Goal: Task Accomplishment & Management: Complete application form

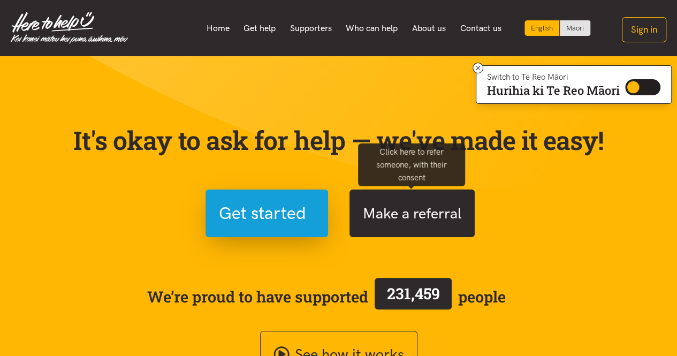
click at [410, 210] on button "Make a referral" at bounding box center [412, 214] width 125 height 48
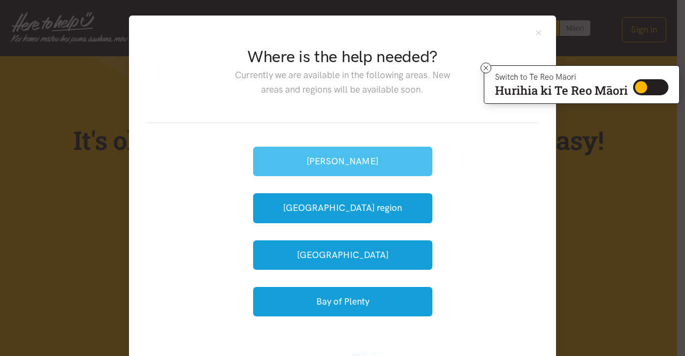
click at [315, 161] on button "[PERSON_NAME]" at bounding box center [342, 161] width 179 height 29
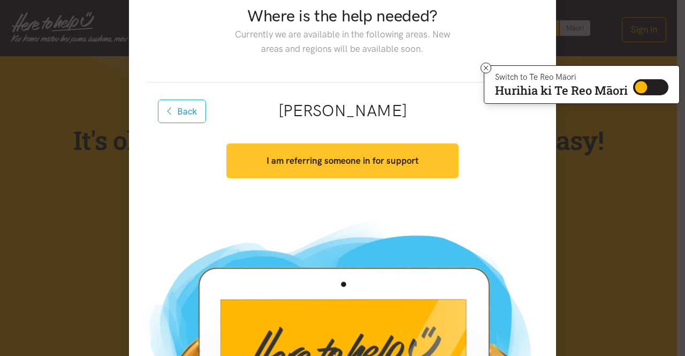
scroll to position [54, 0]
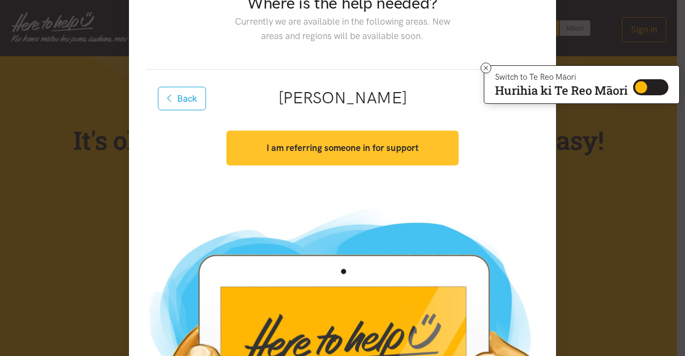
click at [299, 143] on strong "I am referring someone in for support" at bounding box center [343, 147] width 152 height 11
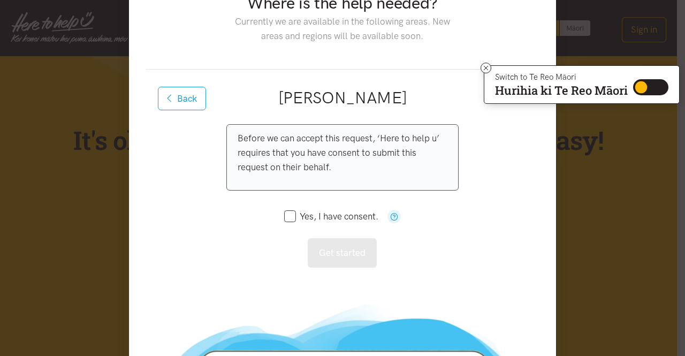
click at [290, 213] on input "Yes, I have consent." at bounding box center [331, 216] width 94 height 9
checkbox input "true"
click at [392, 216] on icon "button" at bounding box center [394, 217] width 8 height 8
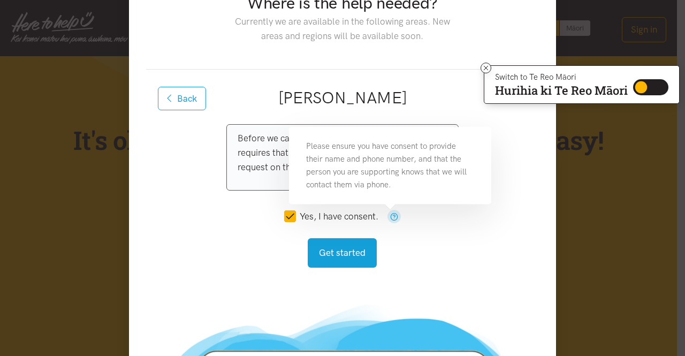
click at [392, 216] on icon "button" at bounding box center [394, 217] width 8 height 8
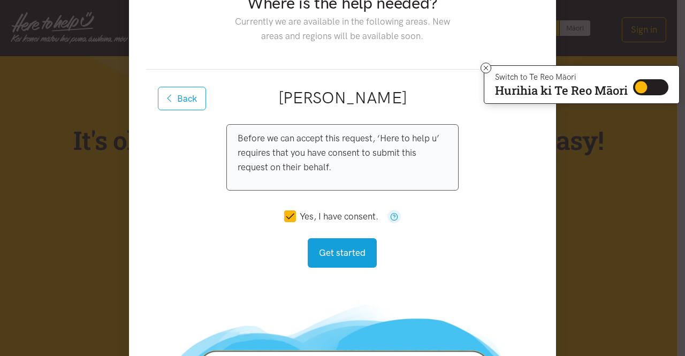
click at [434, 250] on div "Before we can accept this request, ‘Here to help u’ requires that you have cons…" at bounding box center [342, 195] width 232 height 143
click at [342, 254] on button "Get started" at bounding box center [342, 252] width 69 height 29
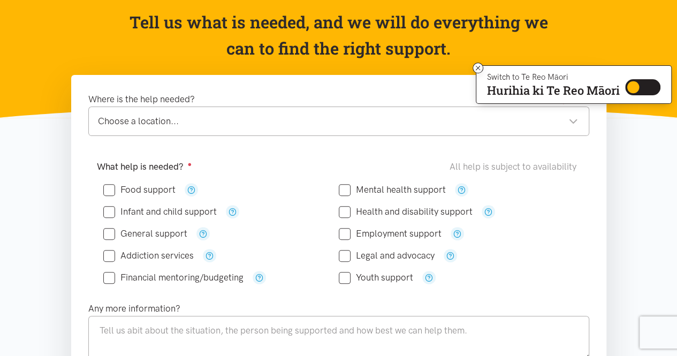
click at [347, 209] on input "Health and disability support" at bounding box center [406, 211] width 134 height 9
checkbox input "true"
click at [281, 120] on div "Choose a location..." at bounding box center [338, 121] width 480 height 14
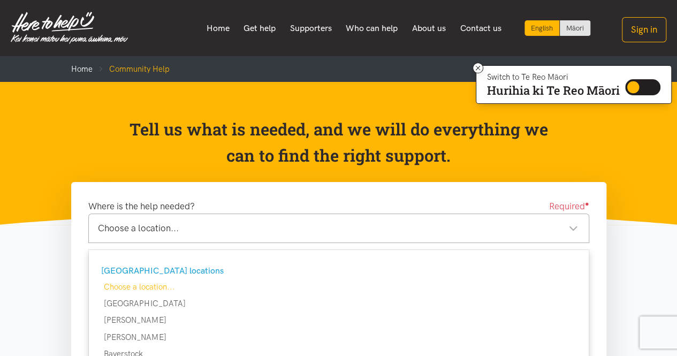
click at [198, 181] on header "Tell us what is needed, and we will do everything we can to find the right supp…" at bounding box center [338, 153] width 677 height 143
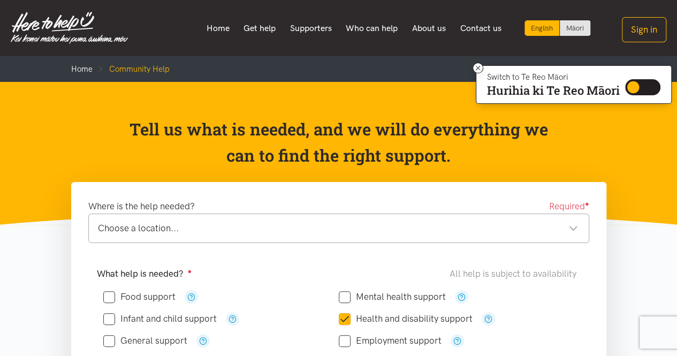
click at [249, 232] on div "Choose a location..." at bounding box center [338, 228] width 480 height 14
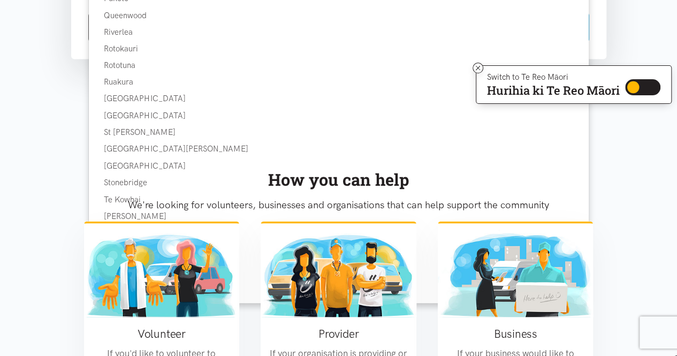
scroll to position [857, 0]
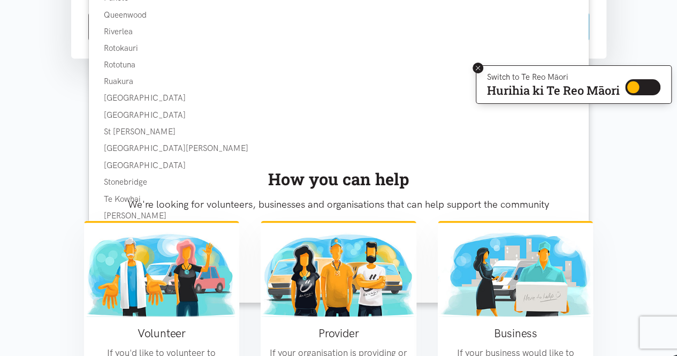
click at [480, 66] on icon at bounding box center [478, 68] width 8 height 8
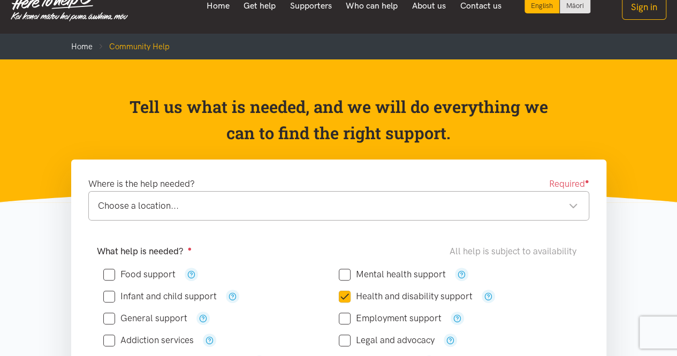
scroll to position [0, 0]
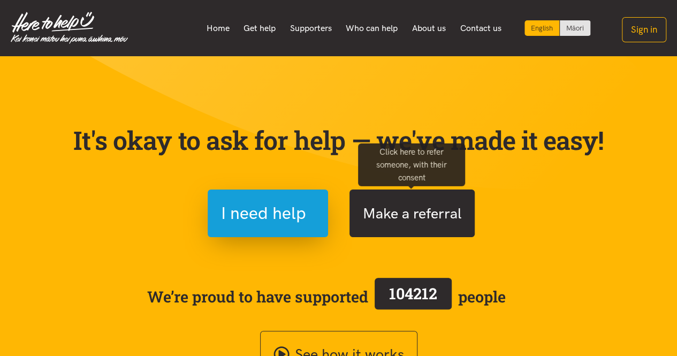
click at [413, 227] on button "Make a referral" at bounding box center [412, 214] width 125 height 48
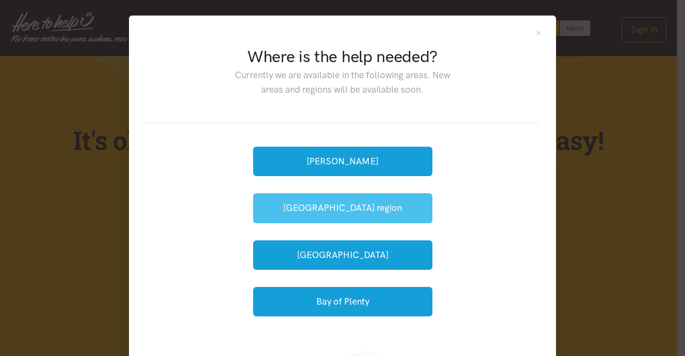
click at [342, 203] on button "[GEOGRAPHIC_DATA] region" at bounding box center [342, 207] width 179 height 29
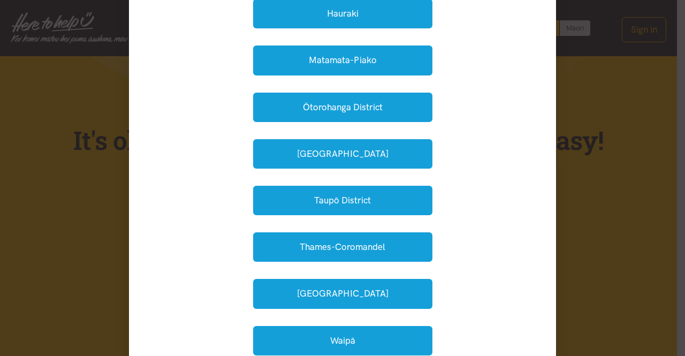
scroll to position [330, 0]
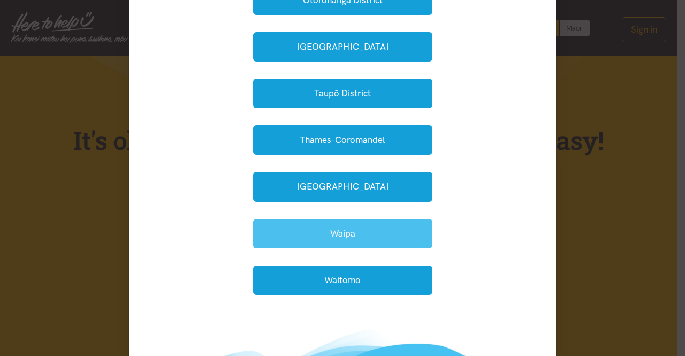
click at [363, 222] on button "Waipā" at bounding box center [342, 233] width 179 height 29
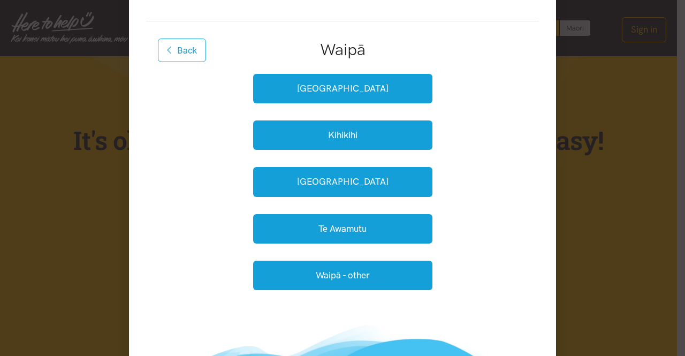
scroll to position [99, 0]
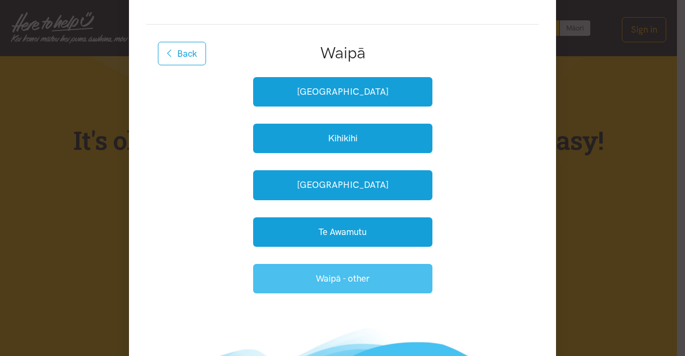
click at [374, 280] on button "Waipā - other" at bounding box center [342, 278] width 179 height 29
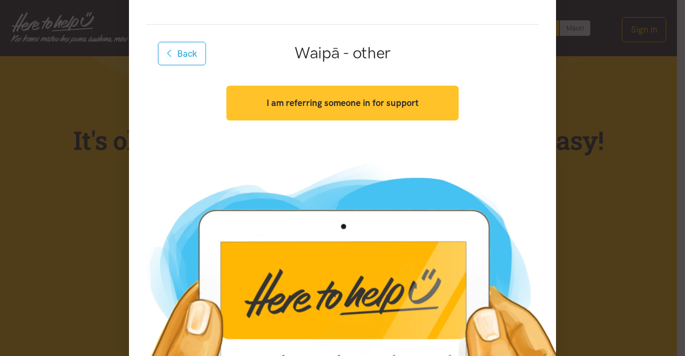
click at [408, 93] on button "I am referring someone in for support" at bounding box center [342, 103] width 232 height 35
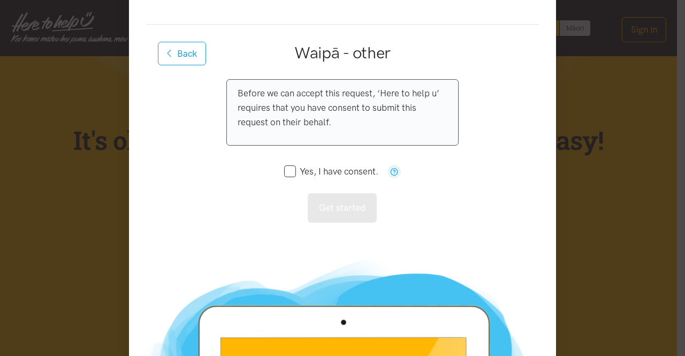
click at [286, 167] on input "Yes, I have consent." at bounding box center [331, 171] width 94 height 9
checkbox input "true"
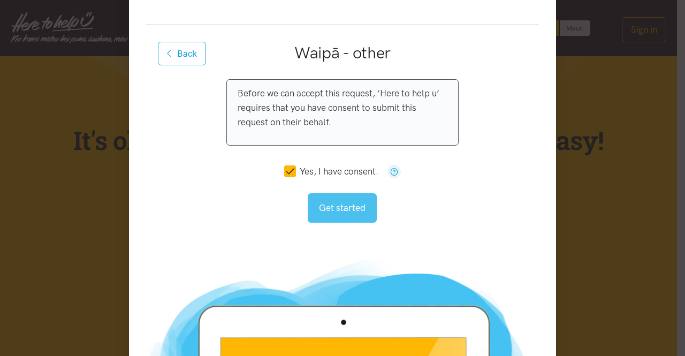
click at [317, 200] on button "Get started" at bounding box center [342, 207] width 69 height 29
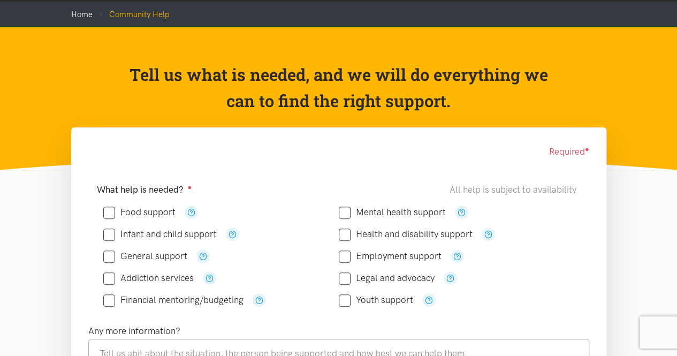
scroll to position [107, 0]
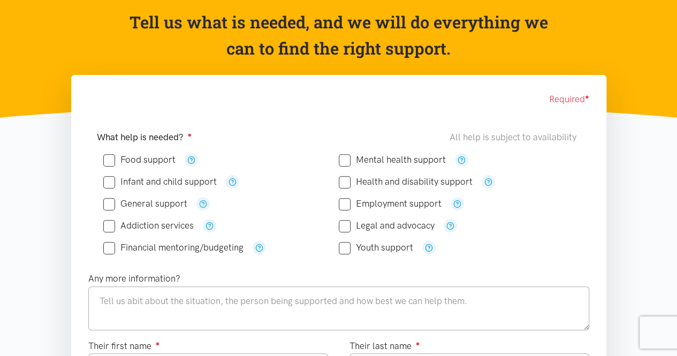
click at [342, 183] on input "Health and disability support" at bounding box center [406, 181] width 134 height 9
checkbox input "true"
click at [348, 203] on input "Employment support" at bounding box center [390, 203] width 103 height 9
checkbox input "true"
click at [343, 155] on input "Mental health support" at bounding box center [392, 159] width 107 height 9
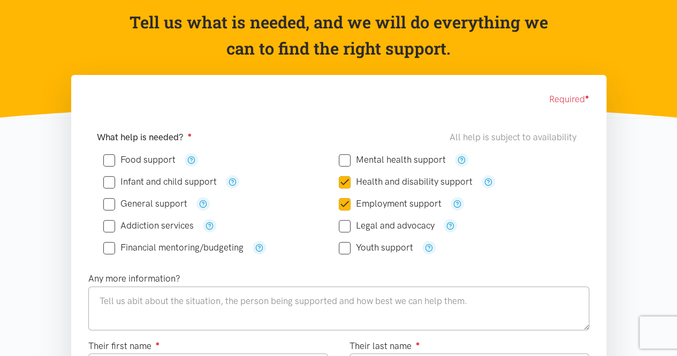
checkbox input "true"
click at [200, 205] on icon "button" at bounding box center [203, 204] width 8 height 8
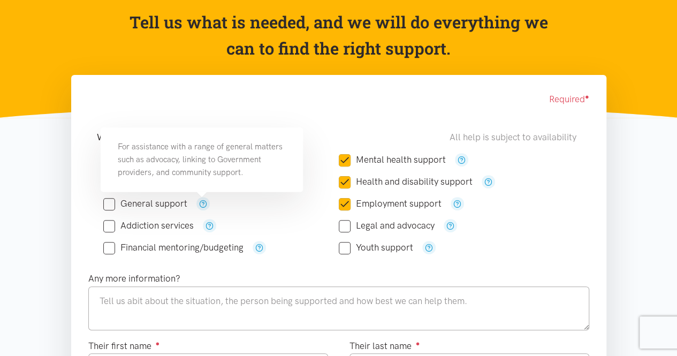
click at [105, 208] on icon at bounding box center [109, 204] width 12 height 12
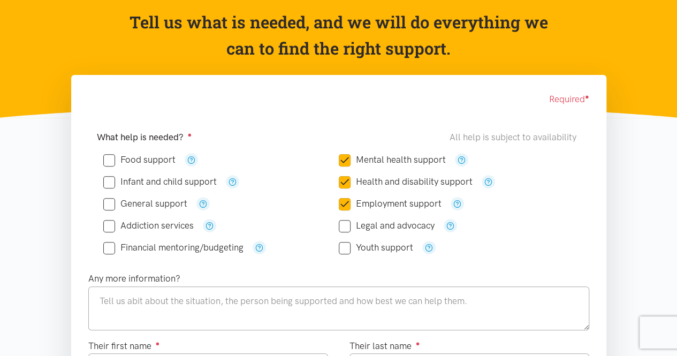
click at [107, 206] on input "General support" at bounding box center [145, 203] width 84 height 9
checkbox input "true"
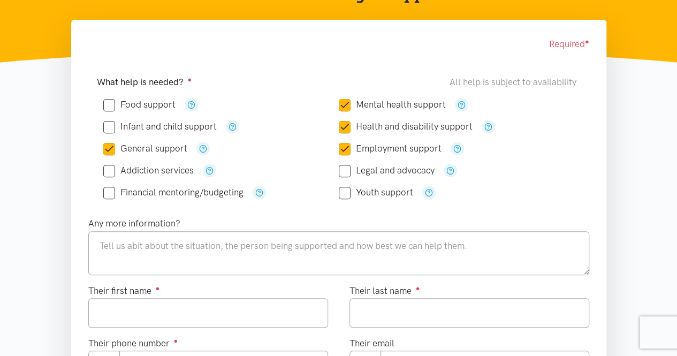
scroll to position [214, 0]
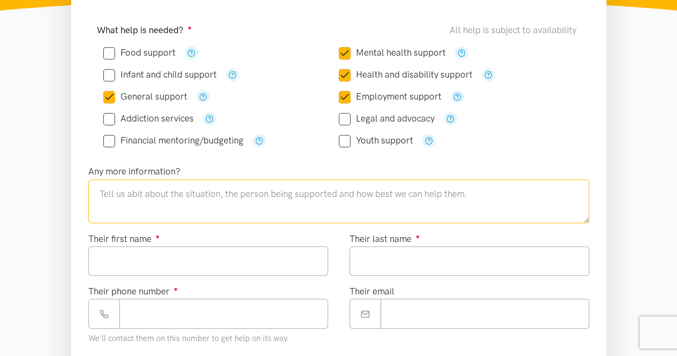
click at [166, 192] on textarea at bounding box center [338, 201] width 501 height 44
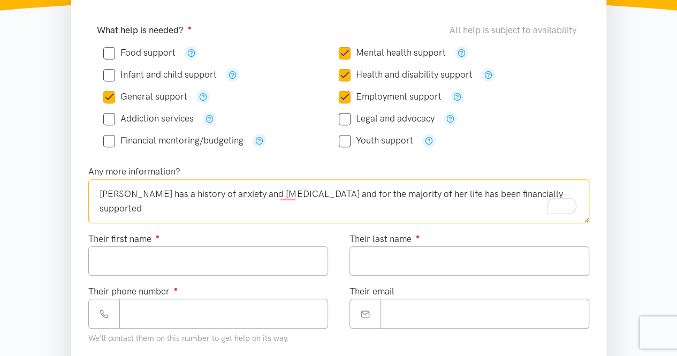
click at [536, 189] on textarea "[PERSON_NAME] has a history of anxiety and [MEDICAL_DATA] and for the majority …" at bounding box center [338, 201] width 501 height 44
click at [537, 188] on textarea "[PERSON_NAME] has a history of anxiety and [MEDICAL_DATA], and for the majority…" at bounding box center [338, 201] width 501 height 44
click at [278, 193] on textarea "[PERSON_NAME] has a history of anxiety and [MEDICAL_DATA], and for the majority…" at bounding box center [338, 201] width 501 height 44
click at [181, 189] on textarea "[PERSON_NAME] has a history of anxiety and [MEDICAL_DATA], and for the majority…" at bounding box center [338, 201] width 501 height 44
click at [185, 191] on textarea "[PERSON_NAME] has a history of anxiety and [MEDICAL_DATA], and for the majority…" at bounding box center [338, 201] width 501 height 44
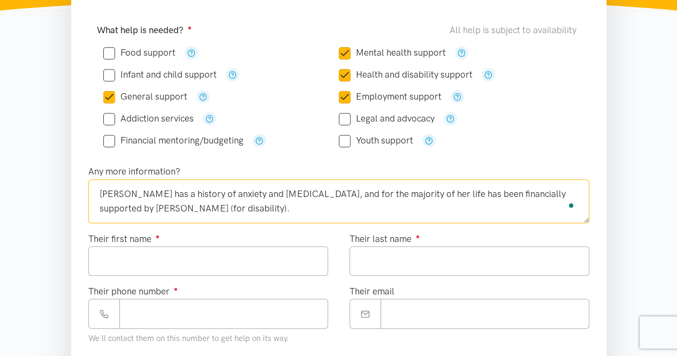
click at [184, 207] on textarea "[PERSON_NAME] has a history of anxiety and [MEDICAL_DATA], and for the majority…" at bounding box center [338, 201] width 501 height 44
click at [173, 206] on textarea "[PERSON_NAME] has a history of anxiety and [MEDICAL_DATA], and for the majority…" at bounding box center [338, 201] width 501 height 44
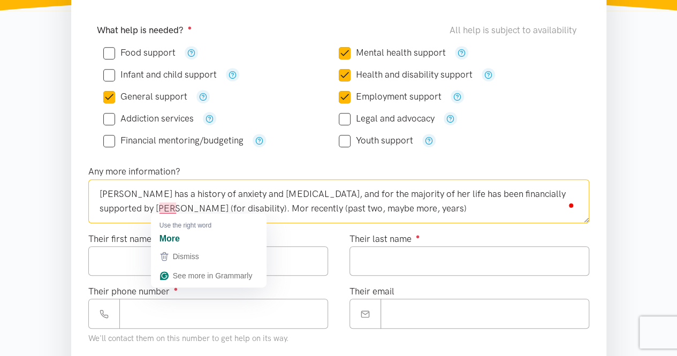
click at [175, 206] on textarea "[PERSON_NAME] has a history of anxiety and [MEDICAL_DATA], and for the majority…" at bounding box center [338, 201] width 501 height 44
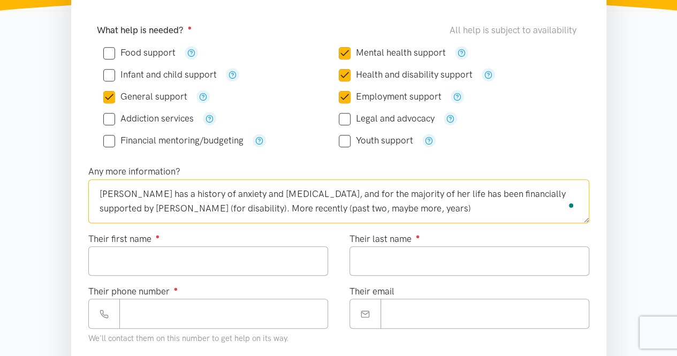
click at [342, 208] on textarea "[PERSON_NAME] has a history of anxiety and [MEDICAL_DATA], and for the majority…" at bounding box center [338, 201] width 501 height 44
click at [218, 205] on textarea "[PERSON_NAME] has a history of anxiety and [MEDICAL_DATA], and for the majority…" at bounding box center [338, 201] width 501 height 44
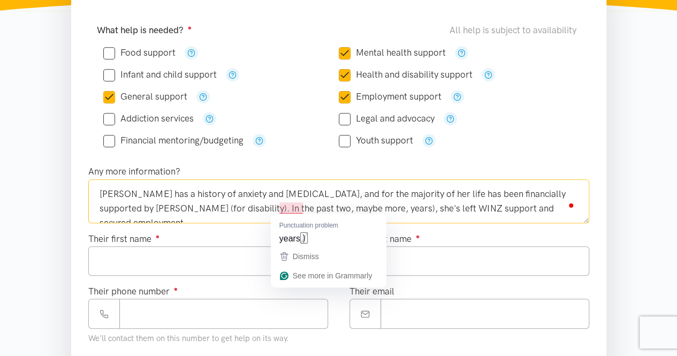
click at [303, 207] on textarea "[PERSON_NAME] has a history of anxiety and [MEDICAL_DATA], and for the majority…" at bounding box center [338, 201] width 501 height 44
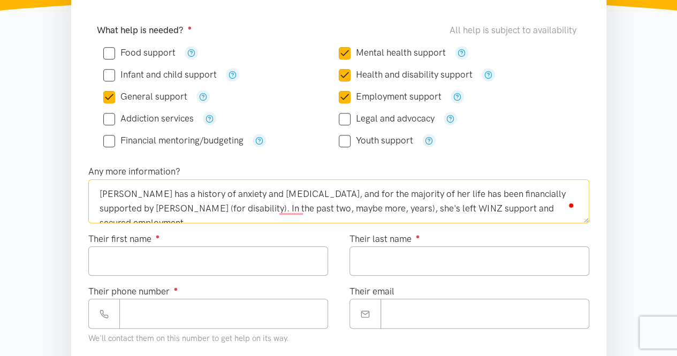
click at [180, 207] on textarea "[PERSON_NAME] has a history of anxiety and [MEDICAL_DATA], and for the majority…" at bounding box center [338, 201] width 501 height 44
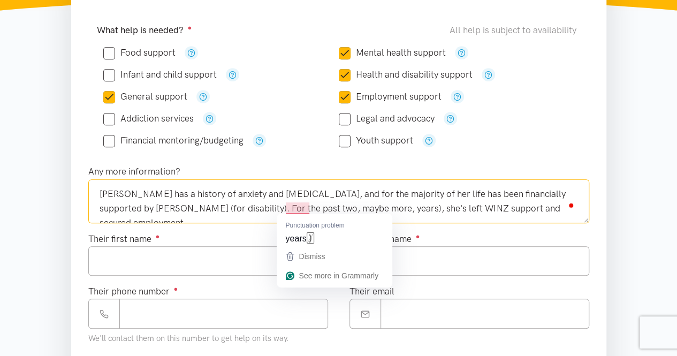
click at [311, 206] on textarea "[PERSON_NAME] has a history of anxiety and [MEDICAL_DATA], and for the majority…" at bounding box center [338, 201] width 501 height 44
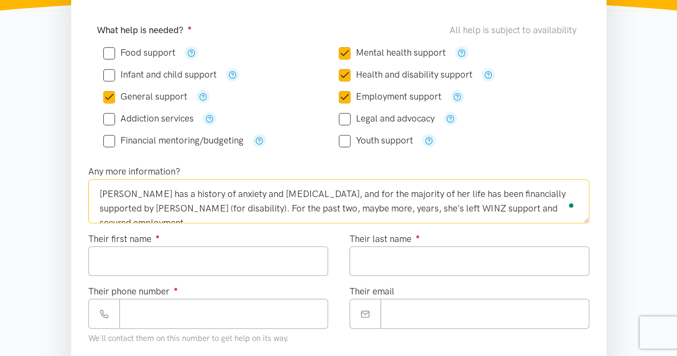
click at [285, 207] on textarea "[PERSON_NAME] has a history of anxiety and [MEDICAL_DATA], and for the majority…" at bounding box center [338, 201] width 501 height 44
click at [533, 205] on textarea "[PERSON_NAME] has a history of anxiety and [MEDICAL_DATA], and for the majority…" at bounding box center [338, 201] width 501 height 44
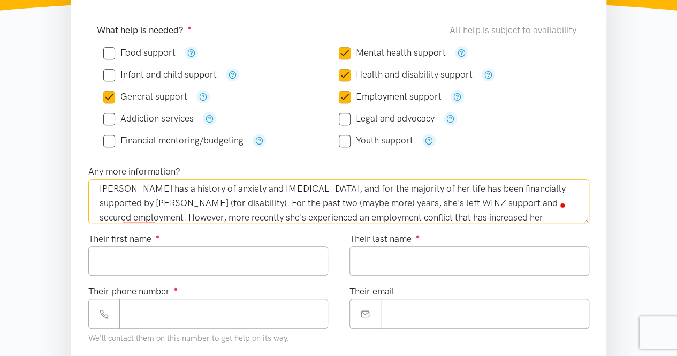
click at [487, 217] on textarea "[PERSON_NAME] has a history of anxiety and [MEDICAL_DATA], and for the majority…" at bounding box center [338, 201] width 501 height 44
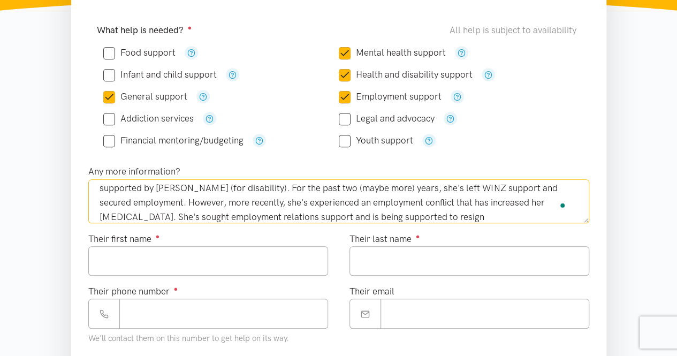
click at [369, 209] on textarea "[PERSON_NAME] has a history of anxiety and [MEDICAL_DATA], and for the majority…" at bounding box center [338, 201] width 501 height 44
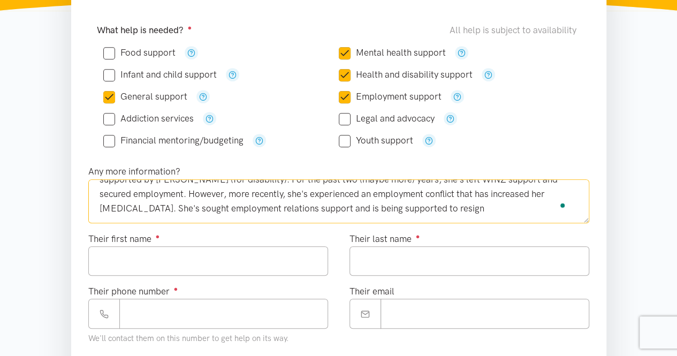
scroll to position [29, 0]
click at [363, 206] on textarea "[PERSON_NAME] has a history of anxiety and [MEDICAL_DATA], and for the majority…" at bounding box center [338, 201] width 501 height 44
click at [281, 206] on textarea "[PERSON_NAME] has a history of anxiety and [MEDICAL_DATA], and for the majority…" at bounding box center [338, 201] width 501 height 44
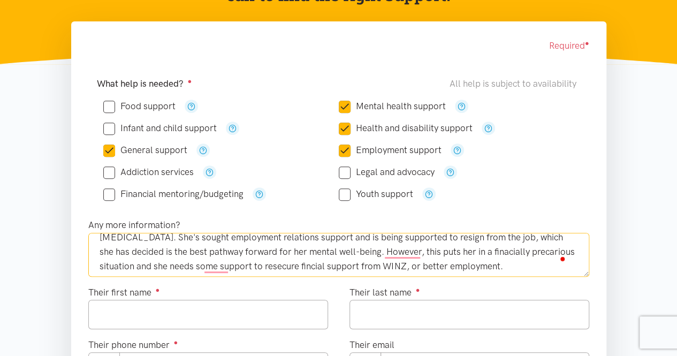
scroll to position [13, 0]
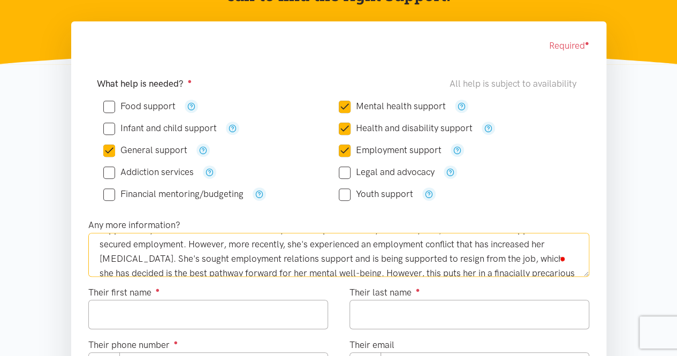
drag, startPoint x: 344, startPoint y: 244, endPoint x: 160, endPoint y: 244, distance: 184.7
click at [160, 244] on textarea "[PERSON_NAME] has a history of anxiety and [MEDICAL_DATA], and for the majority…" at bounding box center [338, 255] width 501 height 44
click at [234, 245] on textarea "[PERSON_NAME] has a history of anxiety and [MEDICAL_DATA], and for the majority…" at bounding box center [338, 255] width 501 height 44
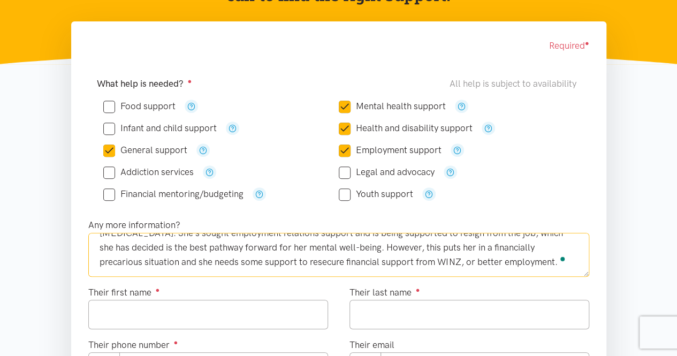
click at [425, 260] on textarea "[PERSON_NAME] has a history of anxiety and [MEDICAL_DATA], and for the majority…" at bounding box center [338, 255] width 501 height 44
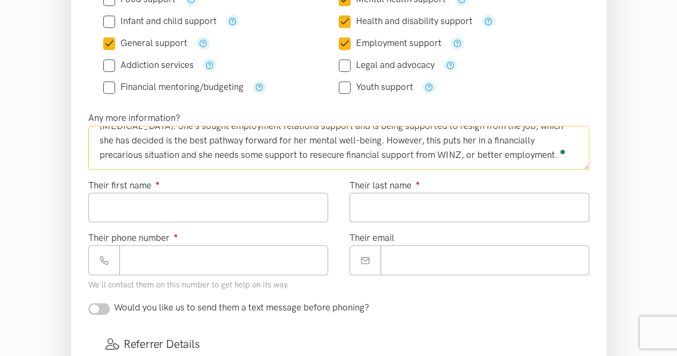
type textarea "[PERSON_NAME] has a history of anxiety and [MEDICAL_DATA], and for the majority…"
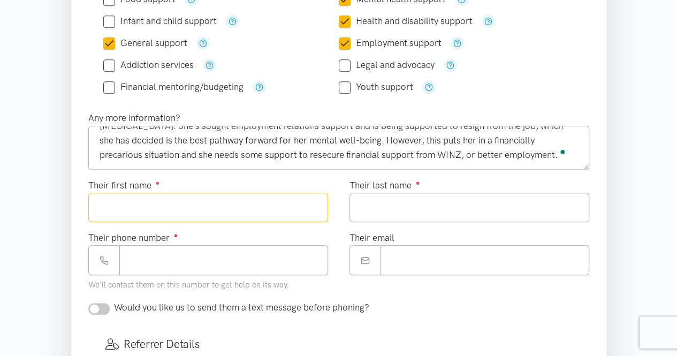
click at [157, 203] on input "Their first name ●" at bounding box center [208, 207] width 240 height 29
type input "*****"
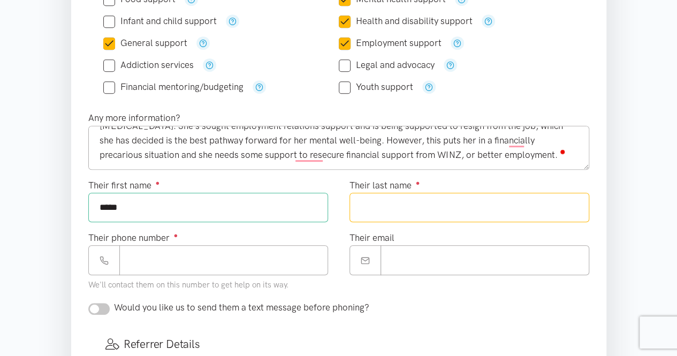
click at [431, 204] on input "Their last name ●" at bounding box center [470, 207] width 240 height 29
paste input "*******"
type input "*******"
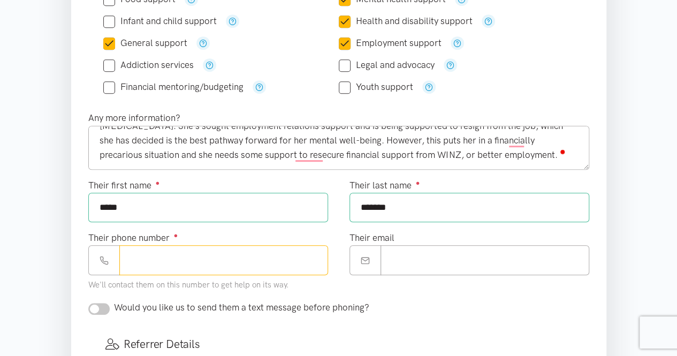
click at [218, 266] on input "Their phone number ●" at bounding box center [223, 259] width 209 height 29
paste input "**********"
type input "**********"
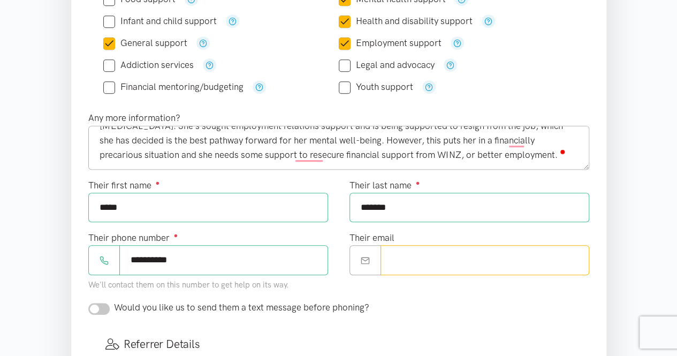
click at [397, 262] on input "Their email" at bounding box center [485, 259] width 209 height 29
paste input "**********"
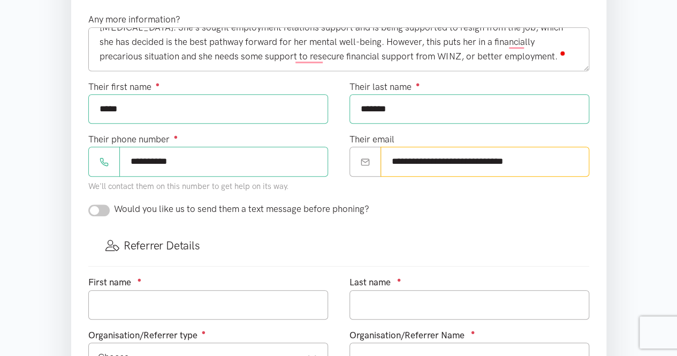
scroll to position [375, 0]
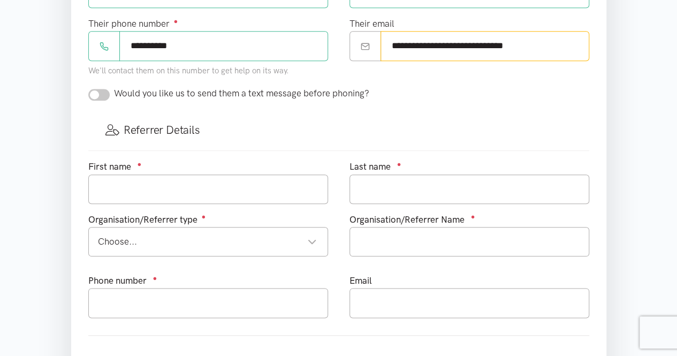
type input "**********"
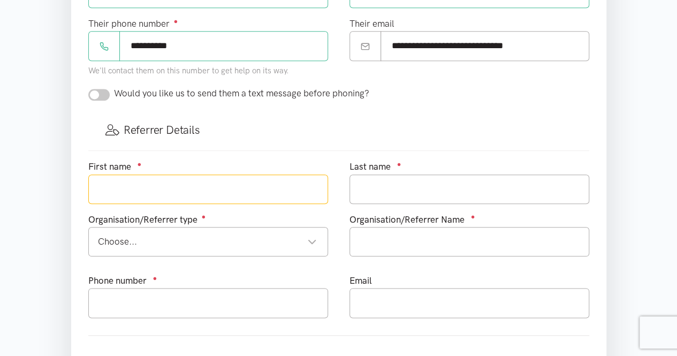
click at [122, 175] on input "text" at bounding box center [208, 189] width 240 height 29
type input "Matariki"
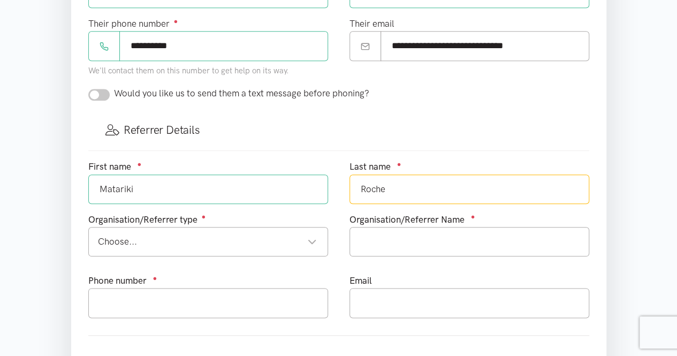
click at [174, 238] on div "Choose..." at bounding box center [207, 242] width 219 height 14
type input "Roche"
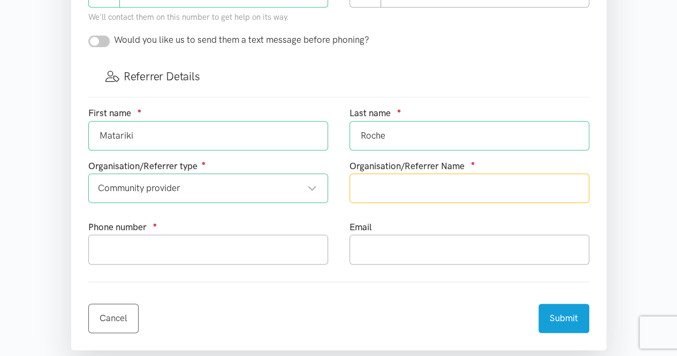
click at [430, 187] on input "text" at bounding box center [470, 187] width 240 height 29
type input "Young Workers Resource Centre"
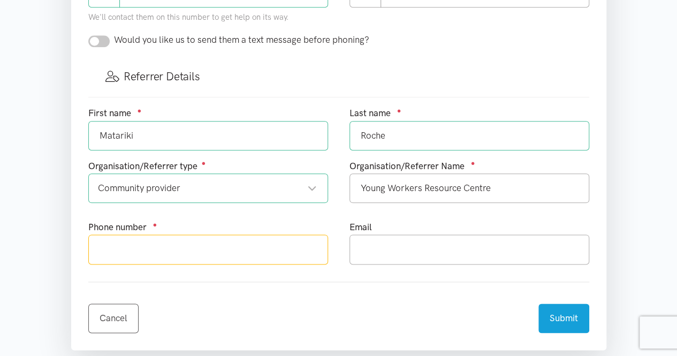
click at [281, 240] on input "text" at bounding box center [208, 249] width 240 height 29
type input "0226416591"
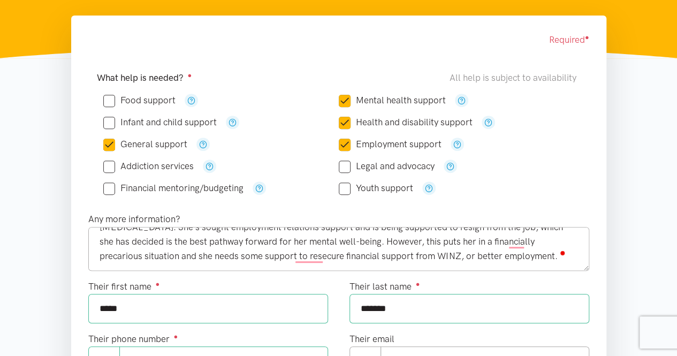
scroll to position [107, 0]
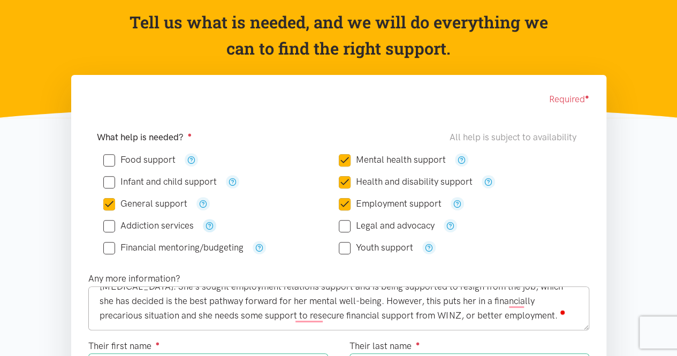
type input "[EMAIL_ADDRESS][DOMAIN_NAME]"
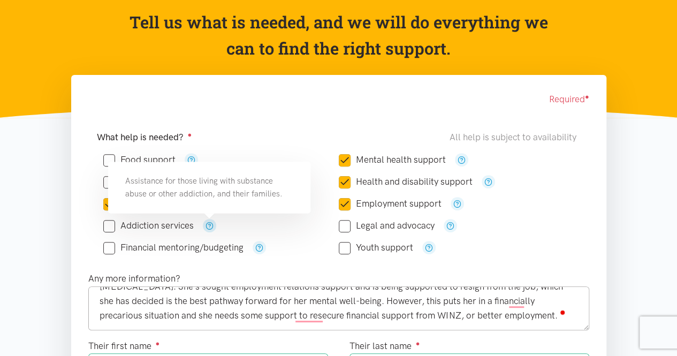
click at [208, 224] on icon "button" at bounding box center [210, 226] width 8 height 8
click at [208, 225] on icon "button" at bounding box center [210, 226] width 8 height 8
click at [265, 233] on div "Addiction services" at bounding box center [221, 226] width 236 height 22
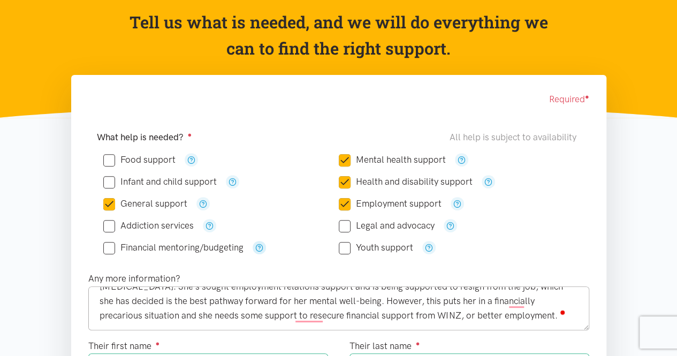
click at [259, 244] on icon "button" at bounding box center [259, 248] width 8 height 8
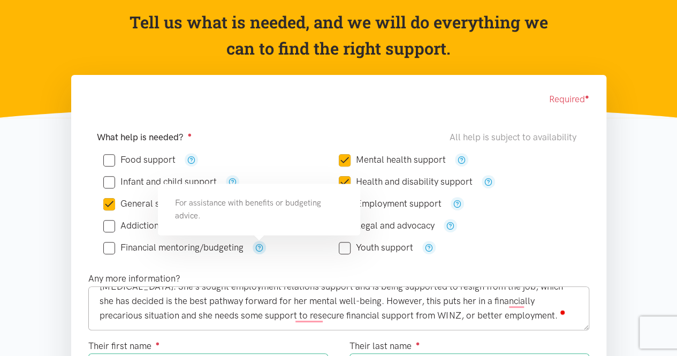
click at [259, 244] on icon "button" at bounding box center [259, 248] width 8 height 8
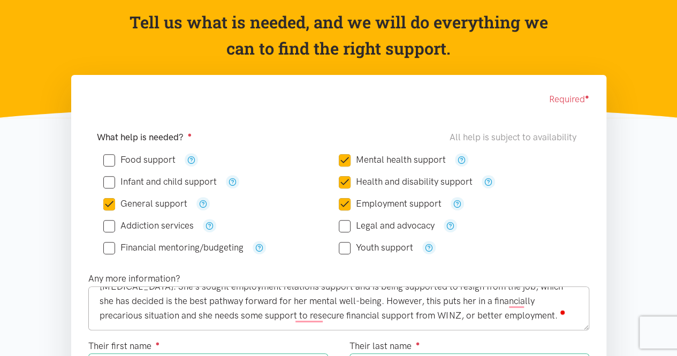
click at [304, 247] on div "Financial mentoring/budgeting" at bounding box center [221, 247] width 236 height 13
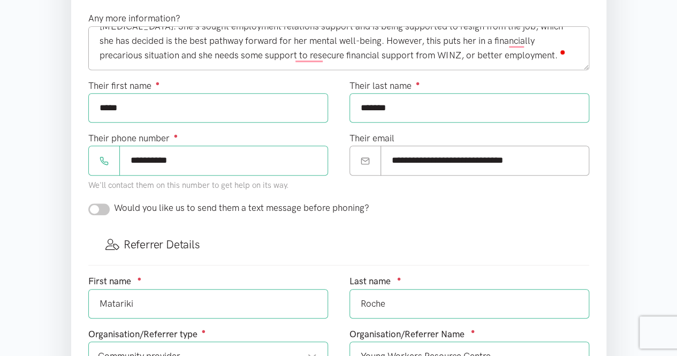
scroll to position [482, 0]
